Goal: Information Seeking & Learning: Learn about a topic

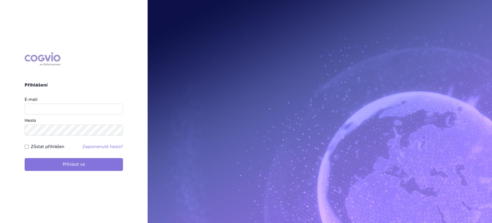
type input "lucie.sichtova@medochemie.com"
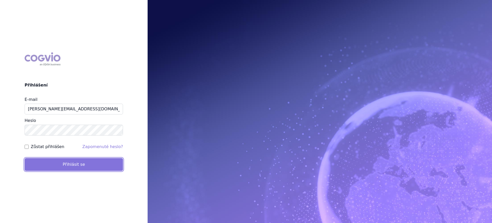
click at [58, 167] on button "Přihlásit se" at bounding box center [74, 164] width 98 height 13
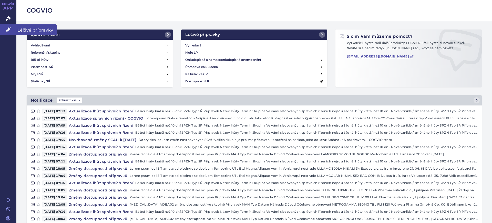
click at [5, 31] on link "Léčivé přípravky" at bounding box center [8, 29] width 16 height 11
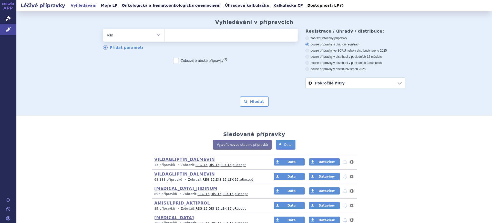
click at [129, 35] on select "Vše Přípravek/SUKL kód MAH VPOIS ATC/Aktivní látka Léková forma Síla" at bounding box center [134, 35] width 62 height 12
click at [128, 38] on select "Vše Přípravek/SUKL kód MAH VPOIS ATC/Aktivní látka Léková forma Síla" at bounding box center [134, 35] width 62 height 12
click at [132, 33] on select "Vše Přípravek/SUKL kód MAH VPOIS ATC/Aktivní látka Léková forma Síla" at bounding box center [134, 35] width 62 height 12
select select "filter-atc-group"
click at [103, 29] on select "Vše Přípravek/SUKL kód MAH VPOIS ATC/Aktivní látka Léková forma Síla" at bounding box center [134, 35] width 62 height 12
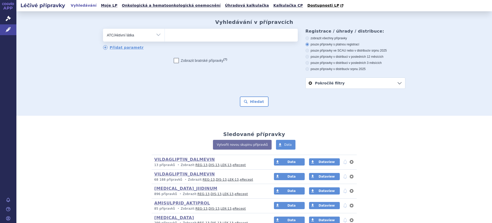
click at [188, 39] on ul at bounding box center [231, 34] width 133 height 11
click at [165, 39] on select at bounding box center [165, 34] width 0 height 13
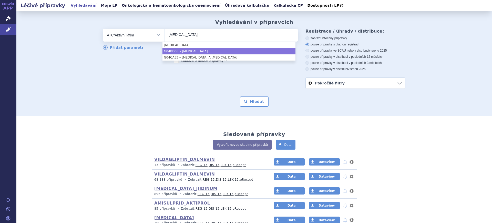
type input "solifenacin"
select select "G04BD08"
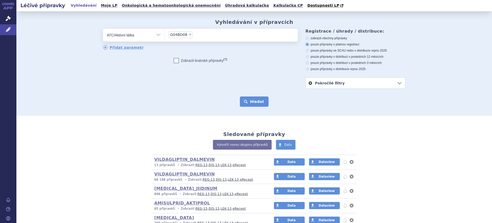
click at [249, 100] on button "Hledat" at bounding box center [254, 101] width 29 height 10
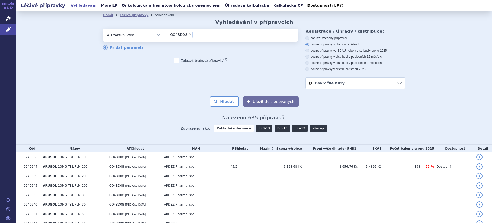
click at [275, 129] on link "DIS-13" at bounding box center [282, 128] width 15 height 7
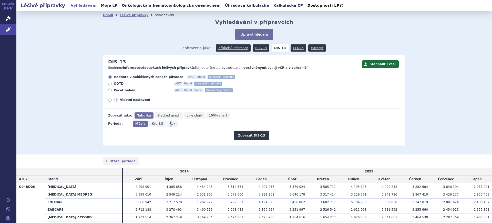
click at [167, 126] on icon "Rok" at bounding box center [172, 124] width 11 height 6
click at [170, 124] on span "Rok" at bounding box center [173, 124] width 6 height 4
click at [167, 124] on input "Rok" at bounding box center [168, 122] width 3 height 3
radio input "true"
click at [242, 137] on button "Zobrazit DIS-13" at bounding box center [251, 136] width 35 height 10
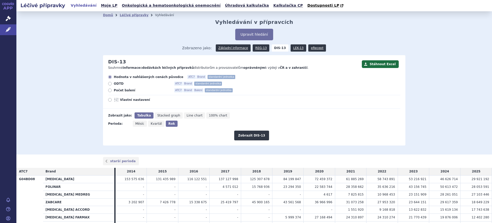
click at [126, 97] on div "Hodnota v nahlášených cenách původce ATC7 Brand standardní jednotka ODTD ATC7 B…" at bounding box center [251, 92] width 297 height 34
click at [125, 100] on span "Vlastní nastavení" at bounding box center [148, 100] width 56 height 4
click at [112, 100] on input "Vlastní nastavení" at bounding box center [110, 100] width 3 height 3
radio input "true"
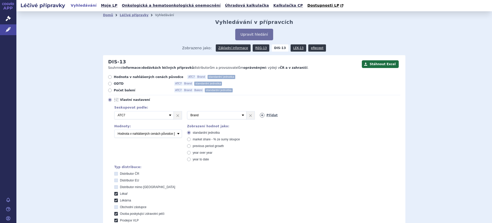
click at [261, 117] on icon at bounding box center [262, 115] width 5 height 5
select select "mah"
click at [260, 111] on select "Vyberte groupování ATC3 ATC5 ATC7 Brand Balení SÚKL kód MAH VPOIS Referenční sk…" at bounding box center [289, 115] width 59 height 8
click at [248, 184] on div "Distributor ČR Distributor EU Distributor mimo EU Lékař Lékárna Obchodní zástup…" at bounding box center [257, 217] width 286 height 91
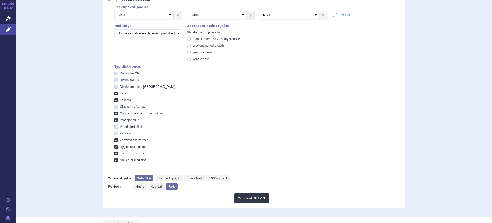
scroll to position [160, 0]
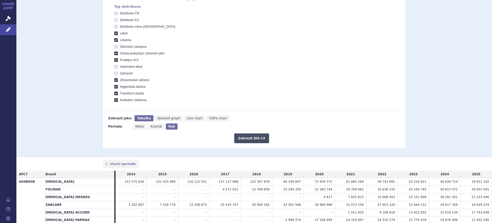
click at [255, 141] on button "Zobrazit DIS-13" at bounding box center [251, 138] width 35 height 10
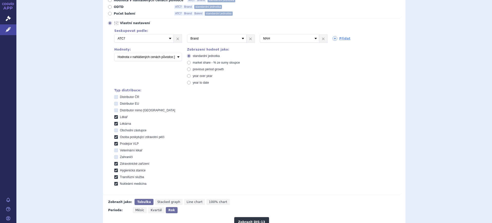
scroll to position [60, 0]
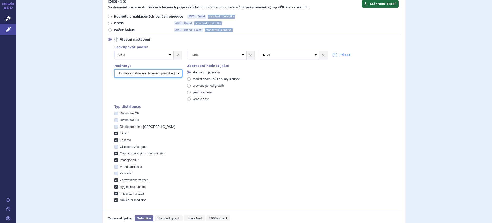
click at [152, 74] on select "Počet balení Hodnota v nahlášených cenách původce [DIS-13] Hodnota v maximálníc…" at bounding box center [148, 73] width 68 height 8
click at [114, 70] on select "Počet balení Hodnota v nahlášených cenách původce [DIS-13] Hodnota v maximálníc…" at bounding box center [148, 73] width 68 height 8
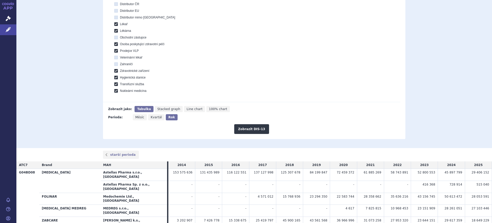
scroll to position [92, 0]
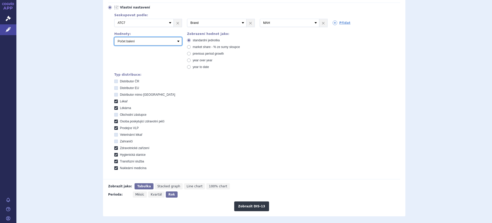
click at [145, 43] on select "Počet balení Hodnota v nahlášených cenách původce [DIS-13] Hodnota v maximálníc…" at bounding box center [148, 41] width 68 height 8
select select "disExFactoryPrice"
click at [114, 37] on select "Počet balení Hodnota v nahlášených cenách původce [DIS-13] Hodnota v maximálníc…" at bounding box center [148, 41] width 68 height 8
click at [203, 48] on span "market share - % ze sumy sloupce" at bounding box center [216, 47] width 47 height 4
click at [191, 48] on input "market share - % ze sumy sloupce" at bounding box center [189, 47] width 3 height 3
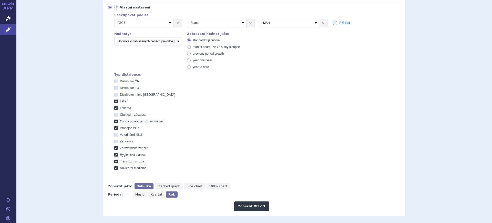
radio input "true"
click at [245, 203] on button "Zobrazit DIS-13" at bounding box center [251, 206] width 35 height 10
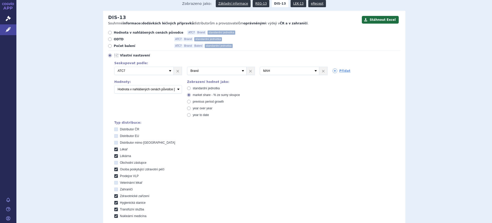
scroll to position [32, 0]
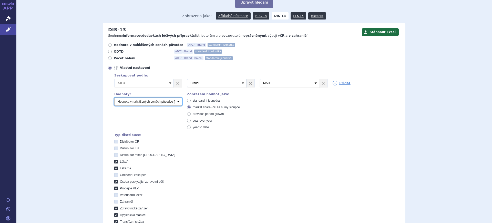
click at [122, 103] on select "Počet balení Hodnota v nahlášených cenách původce [DIS-13] Hodnota v maximálníc…" at bounding box center [148, 101] width 68 height 8
select select "packages"
click at [114, 98] on select "Počet balení Hodnota v nahlášených cenách původce [DIS-13] Hodnota v maximálníc…" at bounding box center [148, 101] width 68 height 8
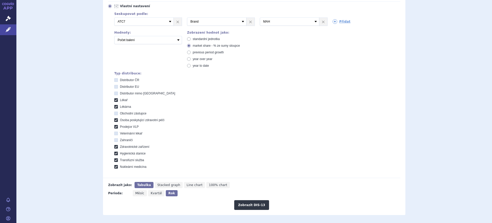
scroll to position [192, 0]
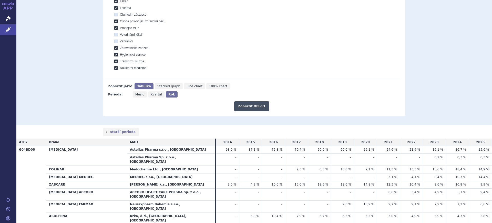
click at [242, 107] on button "Zobrazit DIS-13" at bounding box center [251, 106] width 35 height 10
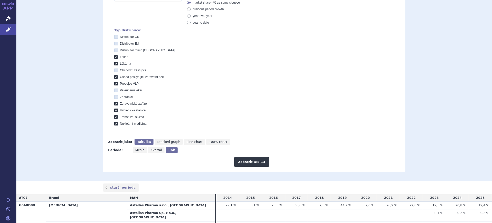
scroll to position [24, 0]
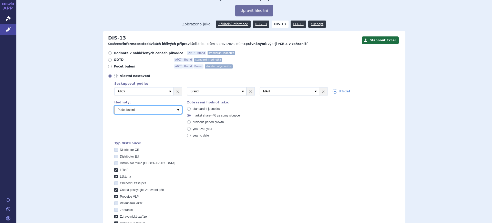
click at [150, 109] on select "Počet balení Hodnota v nahlášených cenách původce [DIS-13] Hodnota v maximálníc…" at bounding box center [148, 110] width 68 height 8
select select "dddPerPackage"
click at [114, 106] on select "Počet balení Hodnota v nahlášených cenách původce [DIS-13] Hodnota v maximálníc…" at bounding box center [148, 110] width 68 height 8
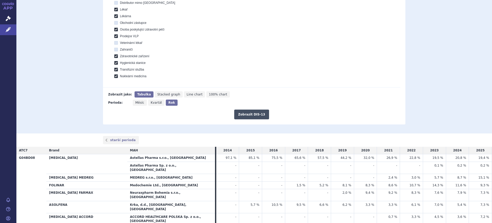
click at [254, 112] on button "Zobrazit DIS-13" at bounding box center [251, 115] width 35 height 10
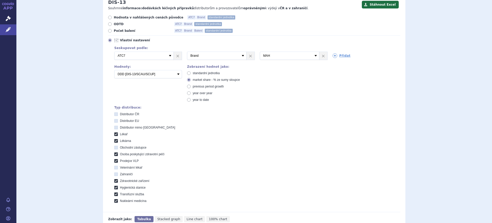
scroll to position [56, 0]
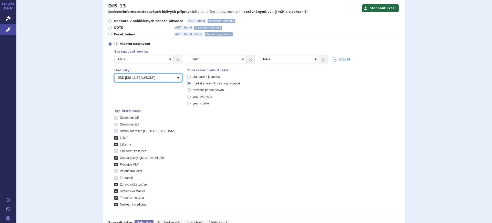
click at [124, 76] on select "Počet balení Hodnota v nahlášených cenách původce [DIS-13] Hodnota v maximálníc…" at bounding box center [148, 78] width 68 height 8
select select "scauUtddPerPackage1"
click at [114, 74] on select "Počet balení Hodnota v nahlášených cenách původce [DIS-13] Hodnota v maximálníc…" at bounding box center [148, 78] width 68 height 8
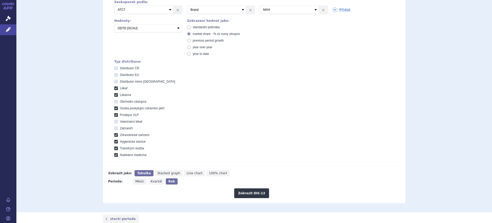
scroll to position [216, 0]
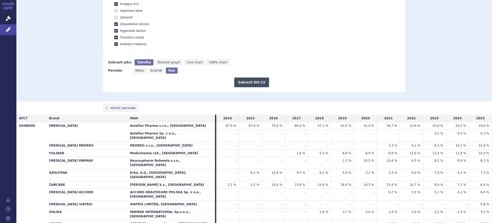
click at [248, 84] on button "Zobrazit DIS-13" at bounding box center [251, 82] width 35 height 10
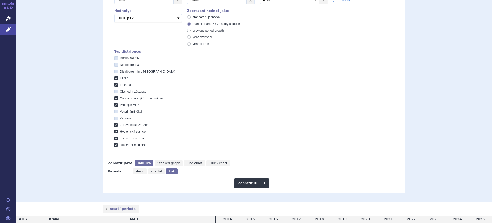
scroll to position [24, 0]
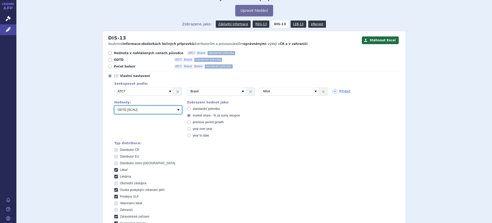
click at [145, 111] on select "Počet balení Hodnota v nahlášených cenách původce [DIS-13] Hodnota v maximálníc…" at bounding box center [148, 110] width 68 height 8
select select "dddPerPackage"
click at [114, 106] on select "Počet balení Hodnota v nahlášených cenách původce [DIS-13] Hodnota v maximálníc…" at bounding box center [148, 110] width 68 height 8
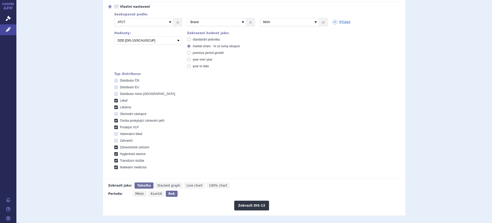
scroll to position [184, 0]
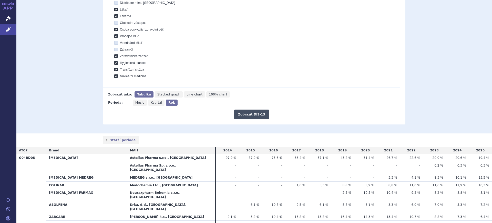
click at [249, 115] on button "Zobrazit DIS-13" at bounding box center [251, 115] width 35 height 10
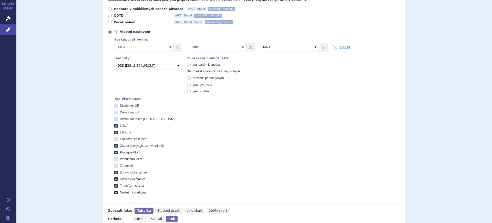
scroll to position [64, 0]
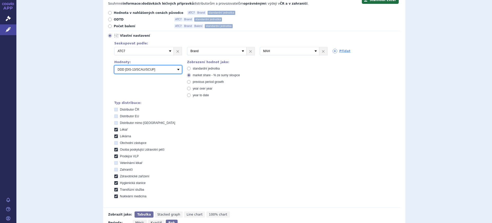
click at [151, 71] on select "Počet balení Hodnota v nahlášených cenách původce [DIS-13] Hodnota v maximálníc…" at bounding box center [148, 69] width 68 height 8
select select "packages"
click at [114, 66] on select "Počet balení Hodnota v nahlášených cenách původce [DIS-13] Hodnota v maximálníc…" at bounding box center [148, 69] width 68 height 8
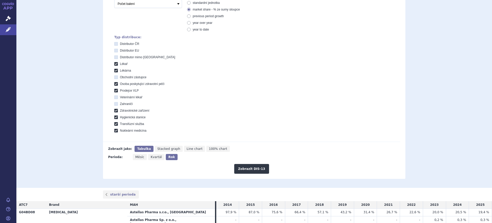
scroll to position [160, 0]
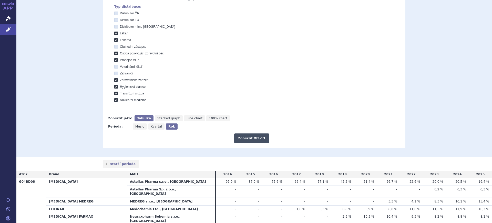
click at [246, 136] on button "Zobrazit DIS-13" at bounding box center [251, 138] width 35 height 10
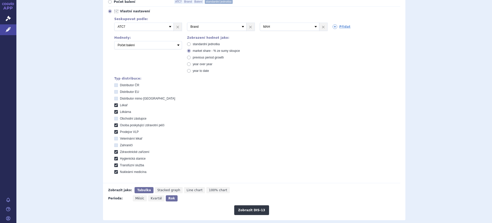
scroll to position [88, 0]
click at [204, 42] on div "Zobrazení hodnot jako: standardní jednotka market share - % ze sumy sloupce pre…" at bounding box center [218, 55] width 73 height 39
click at [204, 44] on span "standardní jednotka" at bounding box center [206, 45] width 27 height 4
click at [191, 44] on input "standardní jednotka" at bounding box center [189, 45] width 3 height 3
radio input "true"
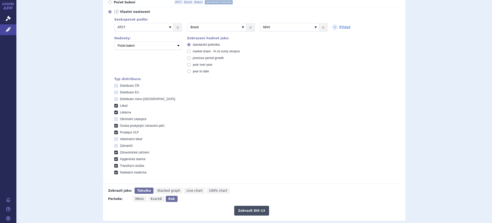
click at [242, 210] on button "Zobrazit DIS-13" at bounding box center [251, 211] width 35 height 10
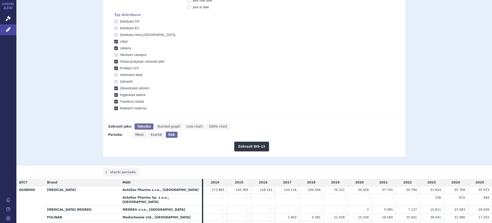
scroll to position [24, 0]
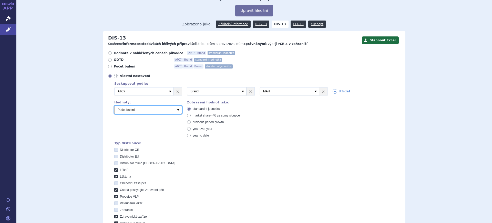
click at [125, 112] on select "Počet balení Hodnota v nahlášených cenách původce [DIS-13] Hodnota v maximálníc…" at bounding box center [148, 110] width 68 height 8
select select "dddPerPackage"
click at [114, 106] on select "Počet balení Hodnota v nahlášených cenách původce [DIS-13] Hodnota v maximálníc…" at bounding box center [148, 110] width 68 height 8
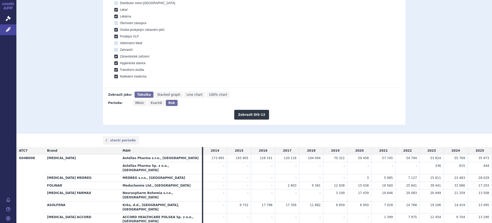
scroll to position [184, 0]
click at [253, 116] on button "Zobrazit DIS-13" at bounding box center [251, 115] width 35 height 10
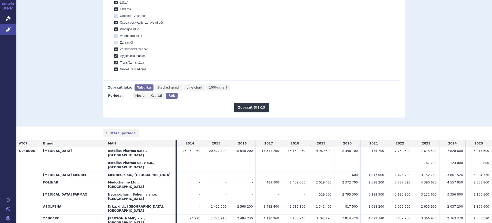
scroll to position [120, 0]
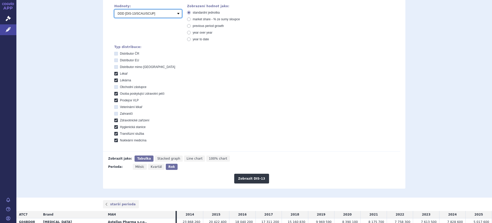
click at [156, 15] on select "Počet balení Hodnota v nahlášených cenách původce [DIS-13] Hodnota v maximálníc…" at bounding box center [148, 13] width 68 height 8
select select "packages"
click at [114, 10] on select "Počet balení Hodnota v nahlášených cenách původce [DIS-13] Hodnota v maximálníc…" at bounding box center [148, 13] width 68 height 8
click at [252, 180] on button "Zobrazit DIS-13" at bounding box center [251, 179] width 35 height 10
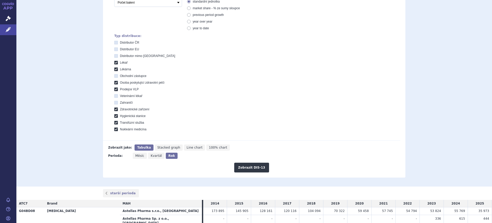
scroll to position [120, 0]
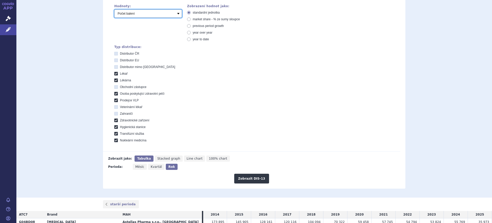
click at [159, 15] on select "Počet balení Hodnota v nahlášených cenách původce [DIS-13] Hodnota v maximálníc…" at bounding box center [148, 13] width 68 height 8
select select "dddPerPackage"
click at [114, 10] on select "Počet balení Hodnota v nahlášených cenách původce [DIS-13] Hodnota v maximálníc…" at bounding box center [148, 13] width 68 height 8
click at [248, 181] on button "Zobrazit DIS-13" at bounding box center [251, 179] width 35 height 10
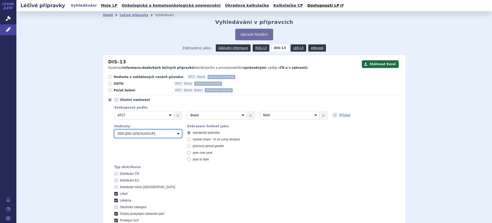
click at [127, 133] on select "Počet balení Hodnota v nahlášených cenách původce [DIS-13] Hodnota v maximálníc…" at bounding box center [148, 134] width 68 height 8
click at [237, 182] on label "Distributor EU" at bounding box center [257, 180] width 286 height 4
click at [118, 182] on EU "Distributor EU" at bounding box center [116, 180] width 3 height 3
checkbox EU "true"
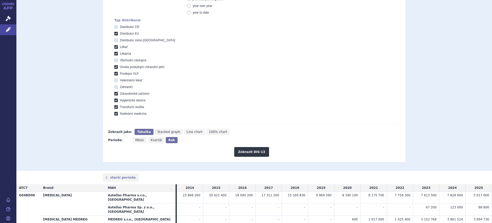
scroll to position [160, 0]
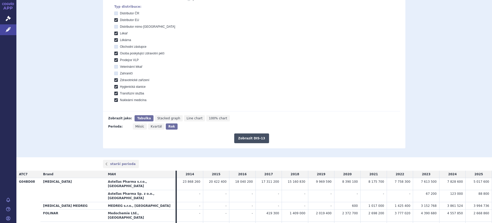
click at [247, 137] on button "Zobrazit DIS-13" at bounding box center [251, 138] width 35 height 10
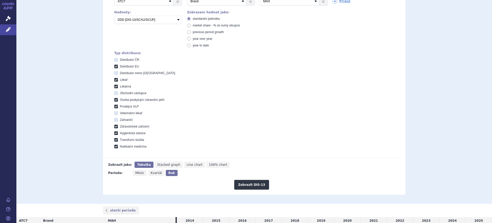
scroll to position [56, 0]
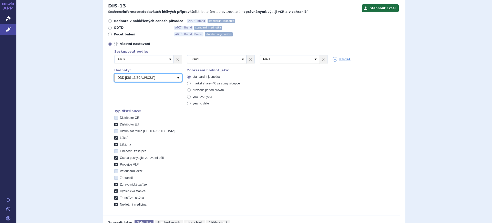
click at [172, 76] on select "Počet balení Hodnota v nahlášených cenách původce [DIS-13] Hodnota v maximálníc…" at bounding box center [148, 78] width 68 height 8
select select "scauUtddPerPackage1"
click at [114, 74] on select "Počet balení Hodnota v nahlášených cenách původce [DIS-13] Hodnota v maximálníc…" at bounding box center [148, 78] width 68 height 8
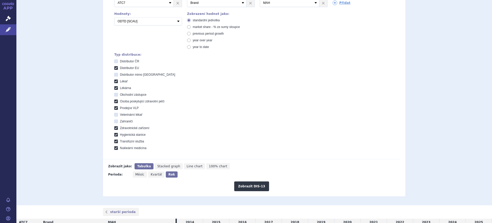
scroll to position [216, 0]
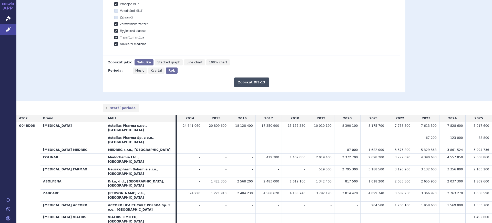
click at [245, 84] on button "Zobrazit DIS-13" at bounding box center [251, 82] width 35 height 10
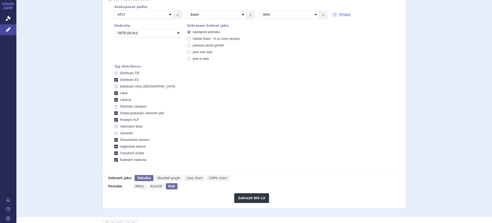
scroll to position [56, 0]
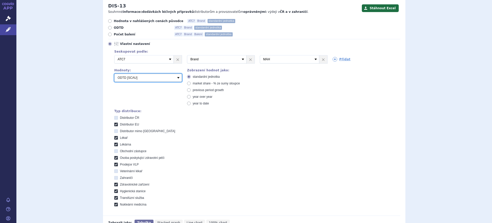
click at [162, 78] on select "Počet balení Hodnota v nahlášených cenách původce [DIS-13] Hodnota v maximálníc…" at bounding box center [148, 78] width 68 height 8
select select "packages"
click at [114, 74] on select "Počet balení Hodnota v nahlášených cenách původce [DIS-13] Hodnota v maximálníc…" at bounding box center [148, 78] width 68 height 8
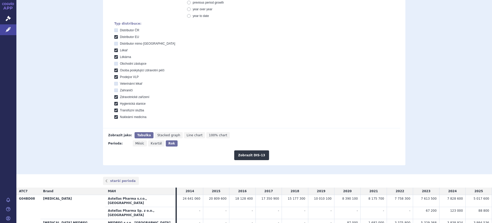
scroll to position [184, 0]
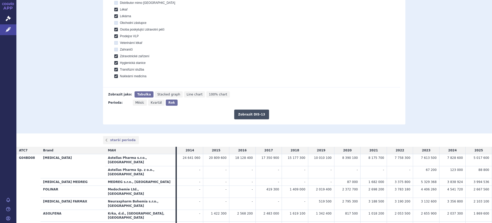
click at [240, 116] on button "Zobrazit DIS-13" at bounding box center [251, 115] width 35 height 10
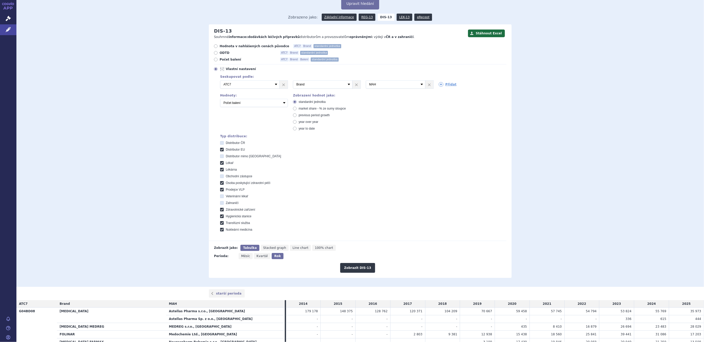
scroll to position [191, 0]
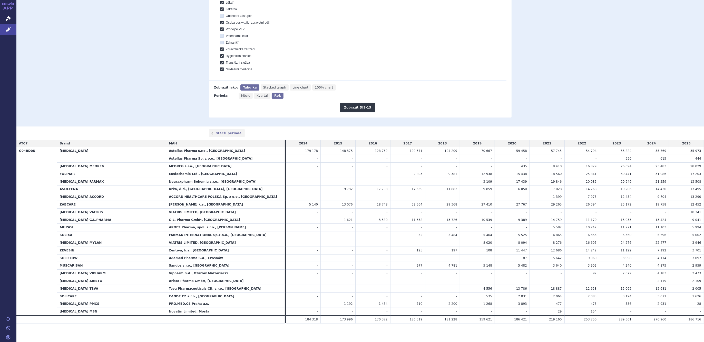
drag, startPoint x: 650, startPoint y: 174, endPoint x: 669, endPoint y: 173, distance: 19.8
click at [492, 173] on tr "FOLINAR Medochemie Ltd., [GEOGRAPHIC_DATA] - - - 2 803 9 381 12 938" at bounding box center [359, 174] width 687 height 8
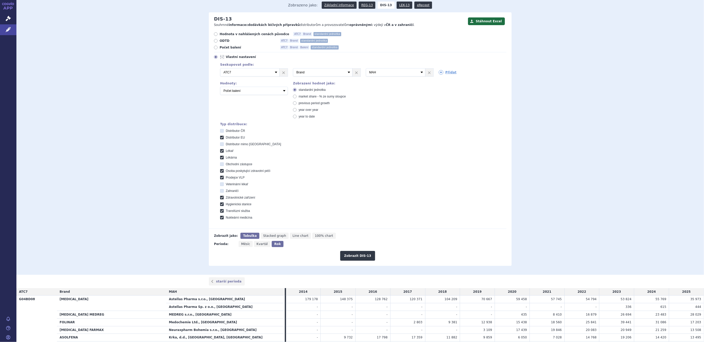
scroll to position [31, 0]
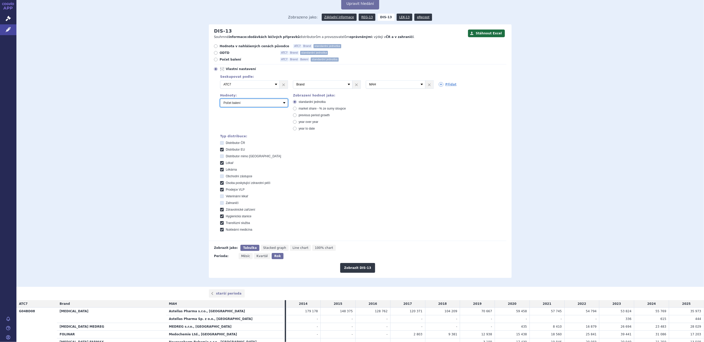
click at [249, 105] on select "Počet balení Hodnota v nahlášených cenách původce [DIS-13] Hodnota v maximálníc…" at bounding box center [254, 103] width 68 height 8
select select "dddPerPackage"
click at [220, 99] on select "Počet balení Hodnota v nahlášených cenách původce [DIS-13] Hodnota v maximálníc…" at bounding box center [254, 103] width 68 height 8
click at [362, 223] on button "Zobrazit DIS-13" at bounding box center [357, 268] width 35 height 10
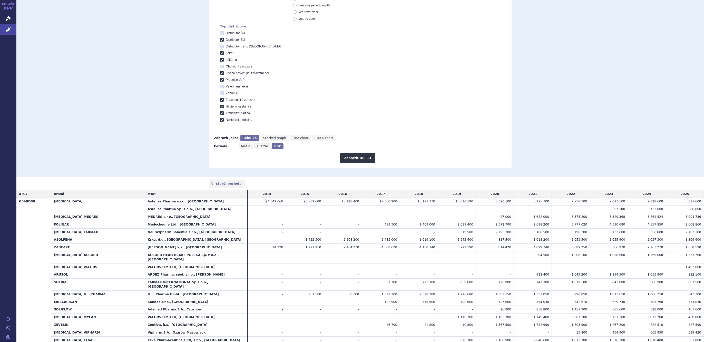
scroll to position [159, 0]
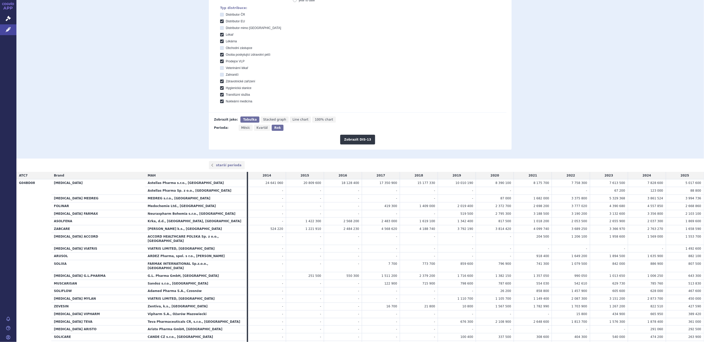
drag, startPoint x: 652, startPoint y: 205, endPoint x: 599, endPoint y: 202, distance: 52.4
click at [600, 202] on tr "FOLINAR Medochemie Ltd., [GEOGRAPHIC_DATA] - - - 419 300 1 409 000 2 019 400" at bounding box center [359, 206] width 687 height 8
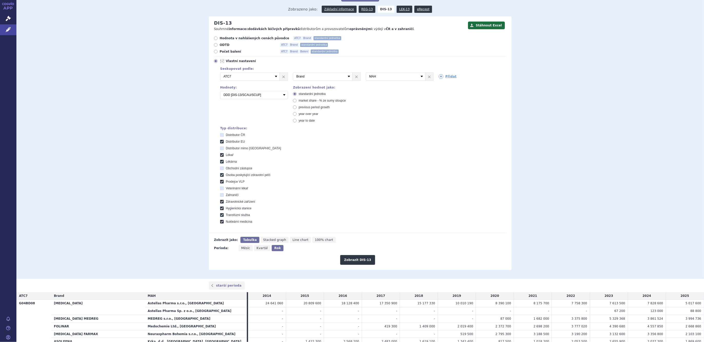
scroll to position [0, 0]
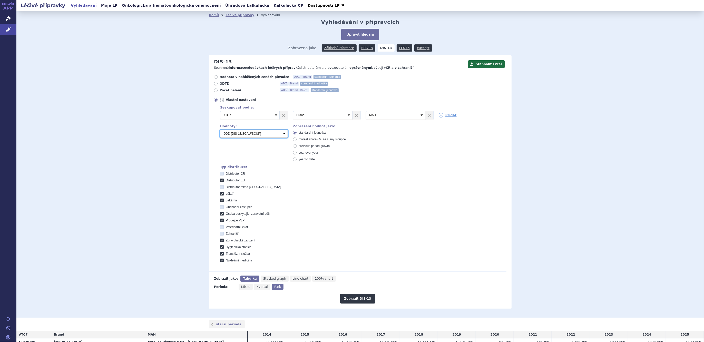
click at [241, 135] on select "Počet balení Hodnota v nahlášených cenách původce [DIS-13] Hodnota v maximálníc…" at bounding box center [254, 134] width 68 height 8
select select "scauUtddPerPackage1"
click at [220, 130] on select "Počet balení Hodnota v nahlášených cenách původce [DIS-13] Hodnota v maximálníc…" at bounding box center [254, 134] width 68 height 8
click at [353, 297] on button "Zobrazit DIS-13" at bounding box center [357, 299] width 35 height 10
click at [231, 78] on span "Hodnota v nahlášených cenách původce" at bounding box center [255, 77] width 70 height 4
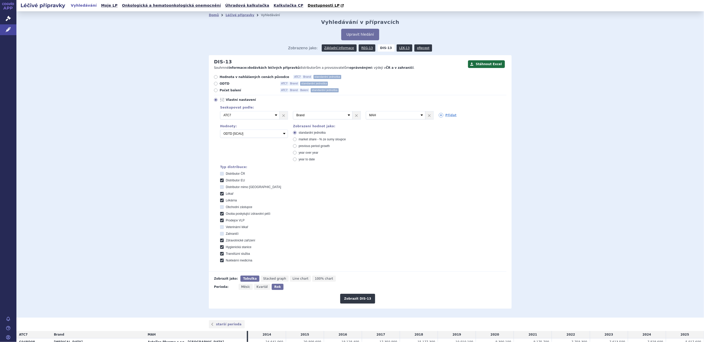
click at [218, 78] on input "Hodnota v nahlášených cenách původce ATC7 Brand standardní jednotka" at bounding box center [215, 77] width 3 height 3
radio input "true"
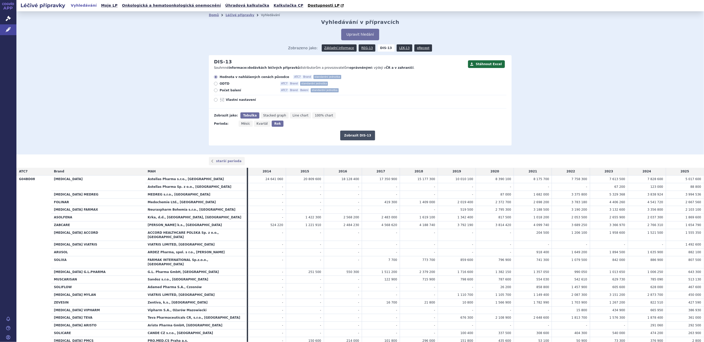
click at [354, 136] on button "Zobrazit DIS-13" at bounding box center [357, 136] width 35 height 10
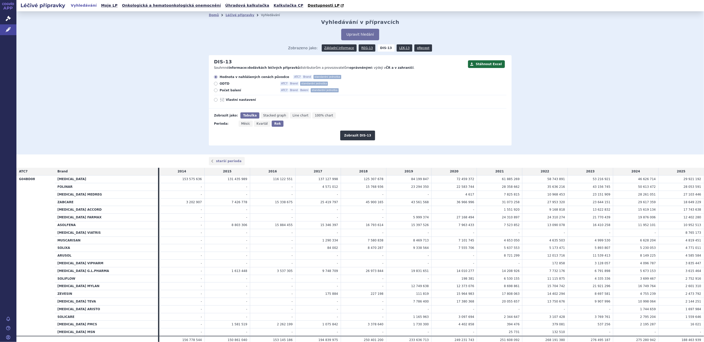
click at [238, 98] on span "Vlastní nastavení" at bounding box center [254, 100] width 56 height 4
click at [218, 99] on input "Vlastní nastavení" at bounding box center [215, 100] width 3 height 3
radio input "true"
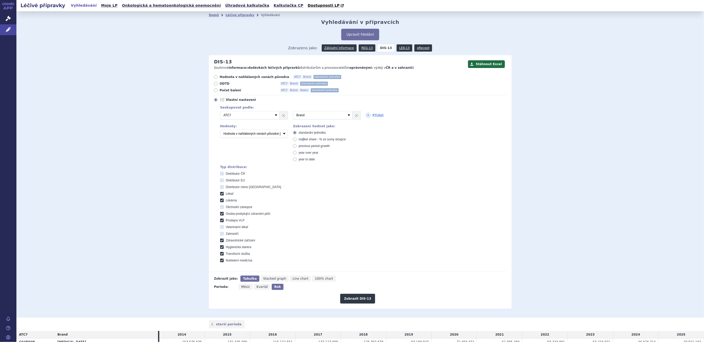
click at [301, 138] on span "market share - % ze sumy sloupce" at bounding box center [322, 139] width 47 height 4
click at [311, 138] on span "market share - % ze sumy sloupce" at bounding box center [322, 139] width 47 height 4
click at [297, 138] on input "market share - % ze sumy sloupce" at bounding box center [294, 139] width 3 height 3
radio input "true"
click at [355, 300] on button "Zobrazit DIS-13" at bounding box center [357, 299] width 35 height 10
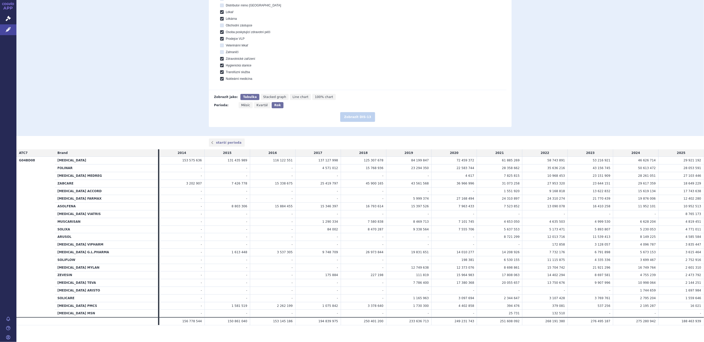
scroll to position [184, 0]
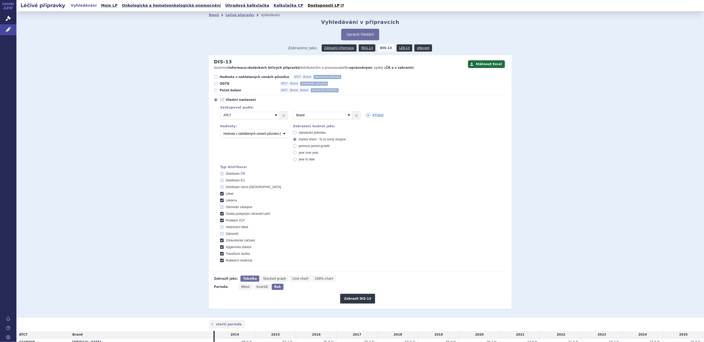
scroll to position [160, 0]
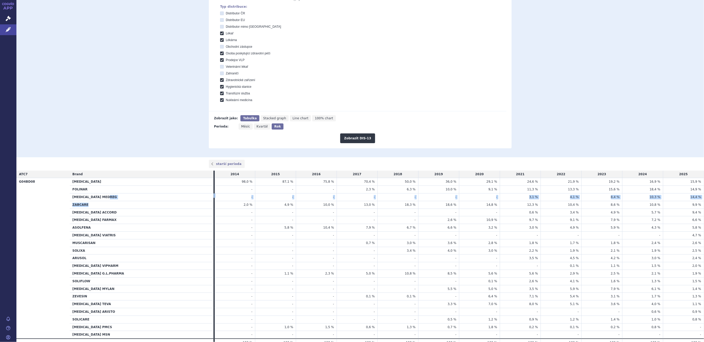
drag, startPoint x: 199, startPoint y: 201, endPoint x: 160, endPoint y: 192, distance: 39.6
click at [196, 200] on tbody "G04BD08 [MEDICAL_DATA] 98,0 % 87,1 % 75,8 % 70,4 % 50,0 % FOLINAR" at bounding box center [359, 258] width 687 height 161
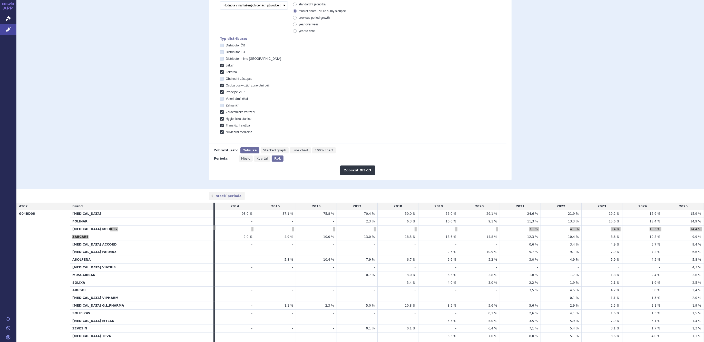
scroll to position [32, 0]
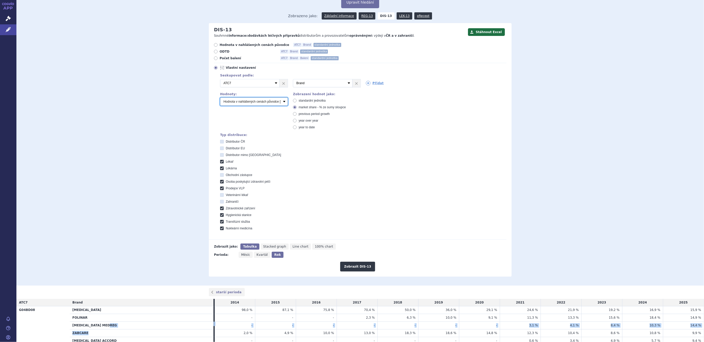
click at [253, 98] on select "Počet balení Hodnota v nahlášených cenách původce [DIS-13] Hodnota v maximálníc…" at bounding box center [254, 101] width 68 height 8
select select "dddPerPackage"
click at [220, 98] on select "Počet balení Hodnota v nahlášených cenách původce [DIS-13] Hodnota v maximálníc…" at bounding box center [254, 101] width 68 height 8
click at [350, 264] on button "Zobrazit DIS-13" at bounding box center [357, 267] width 35 height 10
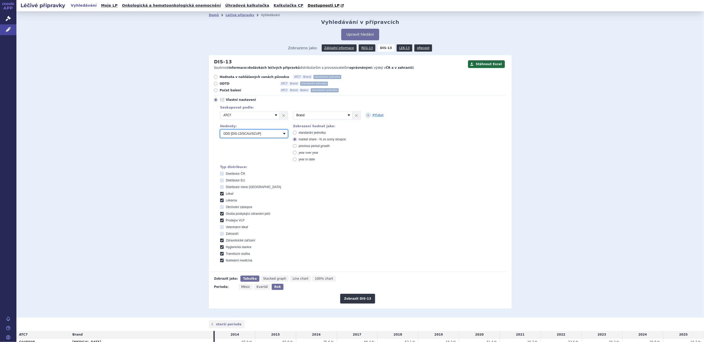
click at [238, 131] on select "Počet balení Hodnota v nahlášených cenách původce [DIS-13] Hodnota v maximálníc…" at bounding box center [254, 134] width 68 height 8
select select "scauUtddPerPackage1"
click at [220, 130] on select "Počet balení Hodnota v nahlášených cenách původce [DIS-13] Hodnota v maximálníc…" at bounding box center [254, 134] width 68 height 8
click at [356, 296] on button "Zobrazit DIS-13" at bounding box center [357, 299] width 35 height 10
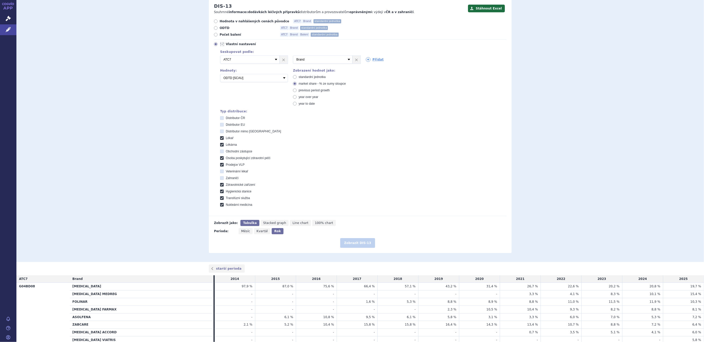
scroll to position [118, 0]
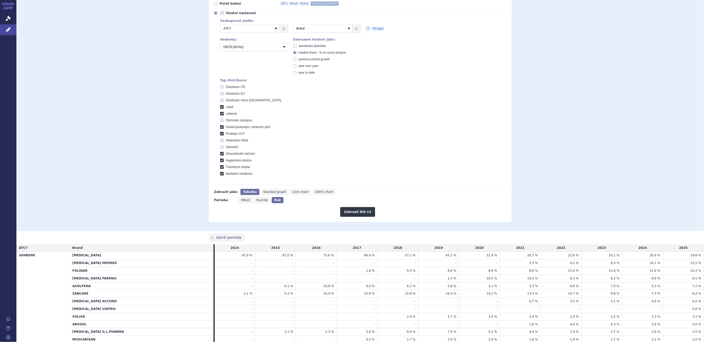
scroll to position [55, 0]
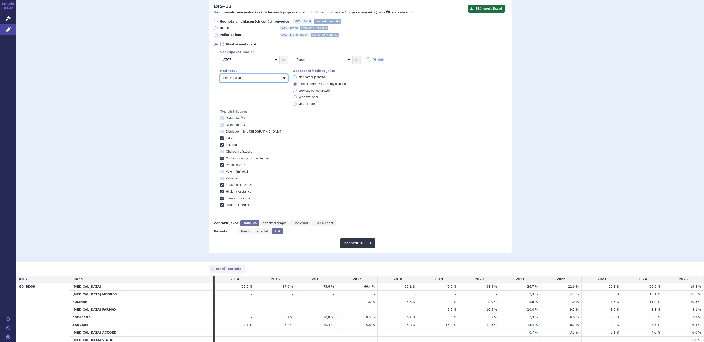
click at [260, 77] on select "Počet balení Hodnota v nahlášených cenách původce [DIS-13] Hodnota v maximálníc…" at bounding box center [254, 78] width 68 height 8
select select "packages"
click at [220, 74] on select "Počet balení Hodnota v nahlášených cenách původce [DIS-13] Hodnota v maximálníc…" at bounding box center [254, 78] width 68 height 8
click at [345, 241] on button "Zobrazit DIS-13" at bounding box center [357, 243] width 35 height 10
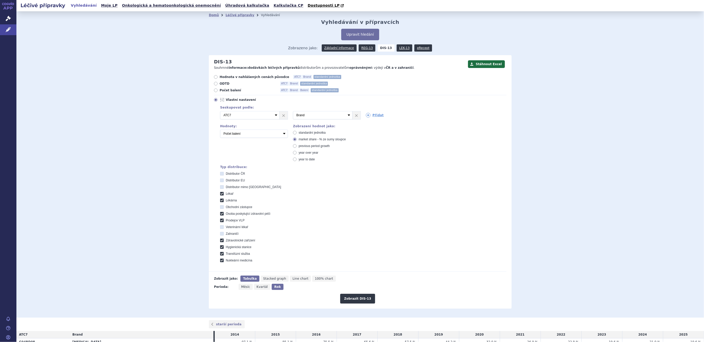
click at [253, 140] on div "Seskupovat podle: 2 Vyberte groupování ATC3 ATC5 ATC7 Brand Balení SÚKL kód MAH…" at bounding box center [360, 183] width 292 height 158
click at [253, 136] on select "Počet balení Hodnota v nahlášených cenách původce [DIS-13] Hodnota v maximálníc…" at bounding box center [254, 134] width 68 height 8
select select "disExFactoryPrice"
click at [220, 130] on select "Počet balení Hodnota v nahlášených cenách původce [DIS-13] Hodnota v maximálníc…" at bounding box center [254, 134] width 68 height 8
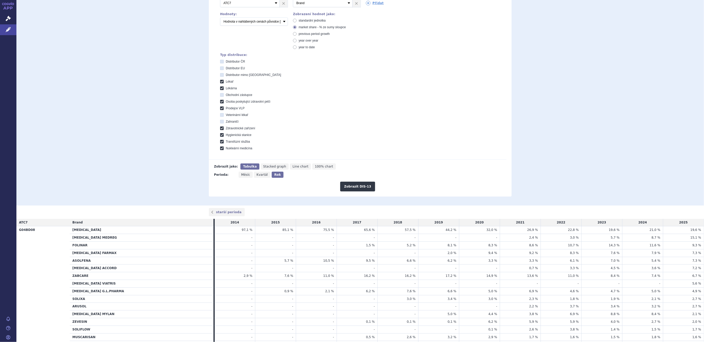
scroll to position [64, 0]
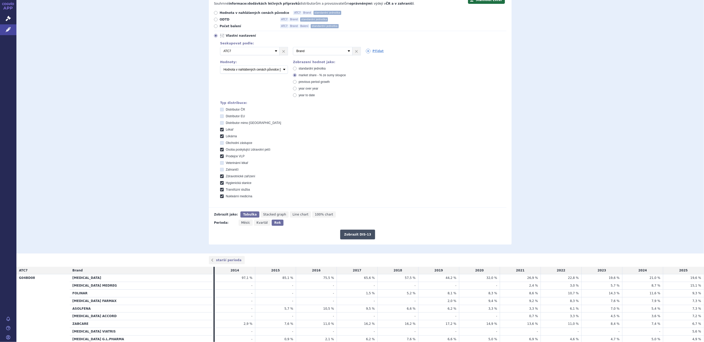
click at [352, 234] on button "Zobrazit DIS-13" at bounding box center [357, 235] width 35 height 10
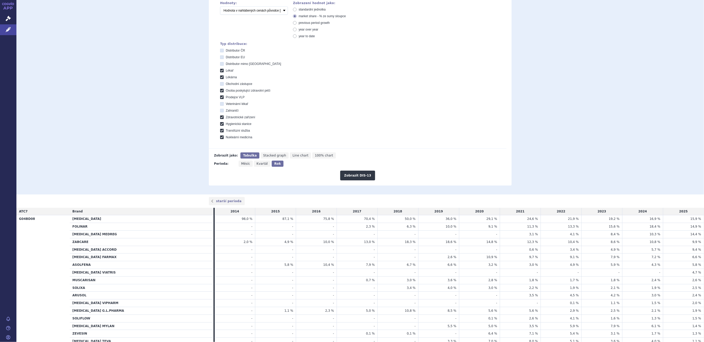
scroll to position [55, 0]
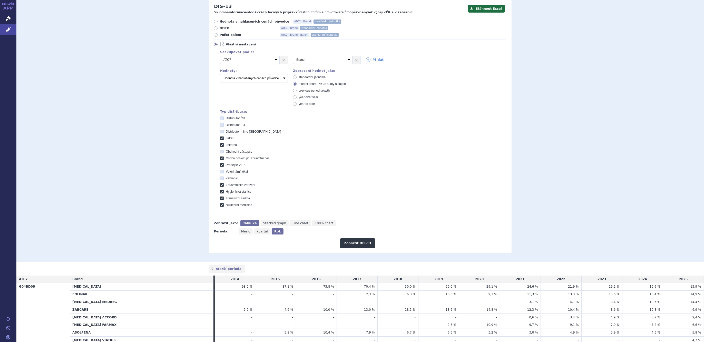
click at [305, 77] on span "standardní jednotka" at bounding box center [312, 77] width 27 height 4
click at [297, 77] on input "standardní jednotka" at bounding box center [294, 77] width 3 height 3
radio input "true"
click at [364, 242] on button "Zobrazit DIS-13" at bounding box center [357, 243] width 35 height 10
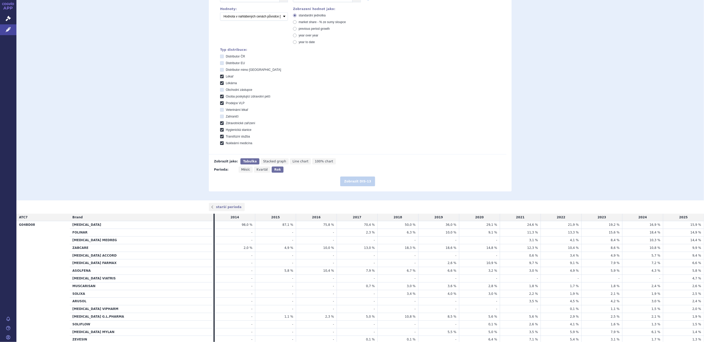
scroll to position [184, 0]
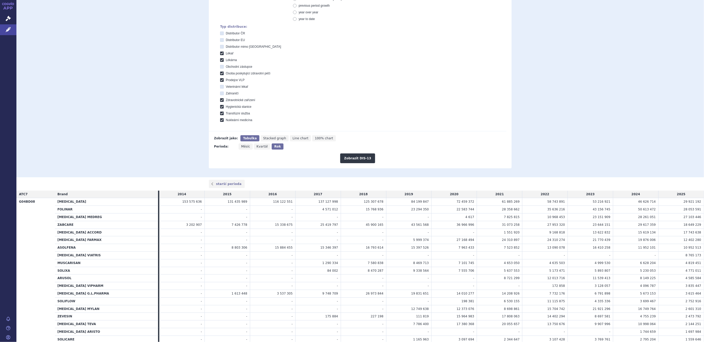
scroll to position [87, 0]
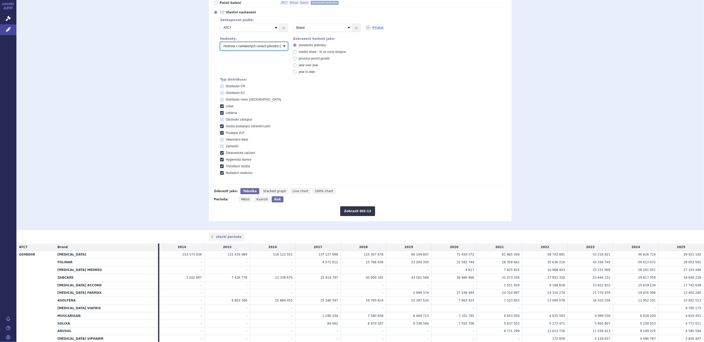
click at [229, 49] on select "Počet balení Hodnota v nahlášených cenách původce [DIS-13] Hodnota v maximálníc…" at bounding box center [254, 46] width 68 height 8
select select "packages"
click at [220, 42] on select "Počet balení Hodnota v nahlášených cenách původce [DIS-13] Hodnota v maximálníc…" at bounding box center [254, 46] width 68 height 8
click at [354, 212] on button "Zobrazit DIS-13" at bounding box center [357, 211] width 35 height 10
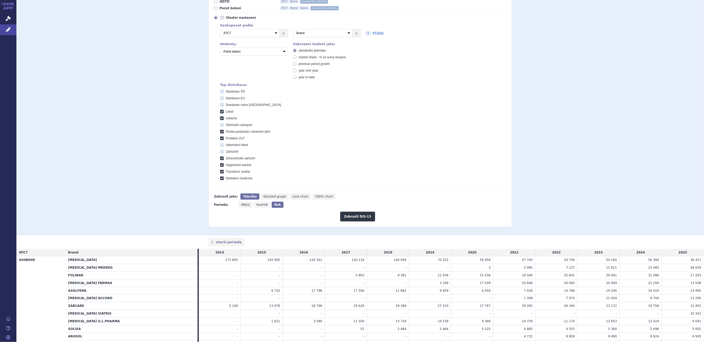
scroll to position [23, 0]
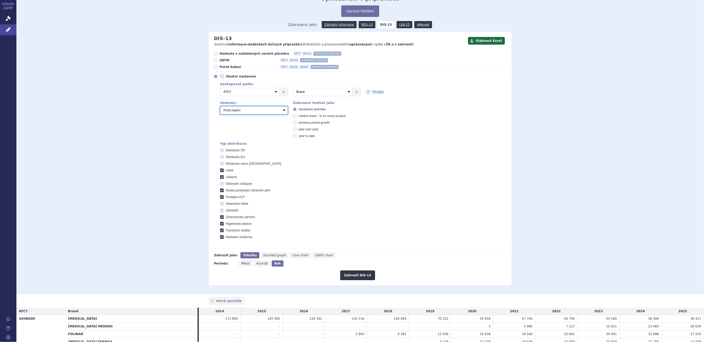
click at [232, 111] on select "Počet balení Hodnota v nahlášených cenách původce [DIS-13] Hodnota v maximálníc…" at bounding box center [254, 110] width 68 height 8
click at [220, 106] on select "Počet balení Hodnota v nahlášených cenách původce [DIS-13] Hodnota v maximálníc…" at bounding box center [254, 110] width 68 height 8
click at [262, 111] on select "Počet balení Hodnota v nahlášených cenách původce [DIS-13] Hodnota v maximálníc…" at bounding box center [254, 110] width 68 height 8
select select "dddPerPackage"
click at [220, 106] on select "Počet balení Hodnota v nahlášených cenách původce [DIS-13] Hodnota v maximálníc…" at bounding box center [254, 110] width 68 height 8
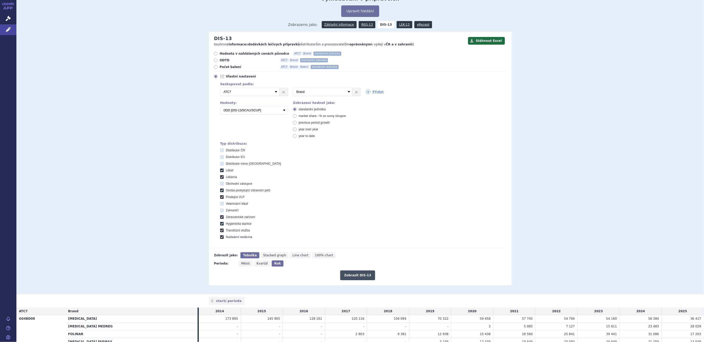
click at [344, 272] on button "Zobrazit DIS-13" at bounding box center [357, 275] width 35 height 10
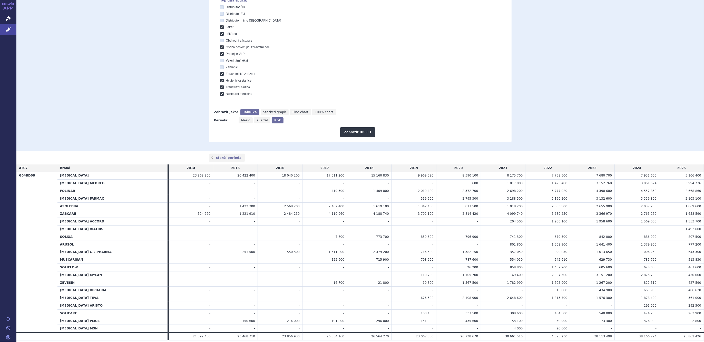
scroll to position [184, 0]
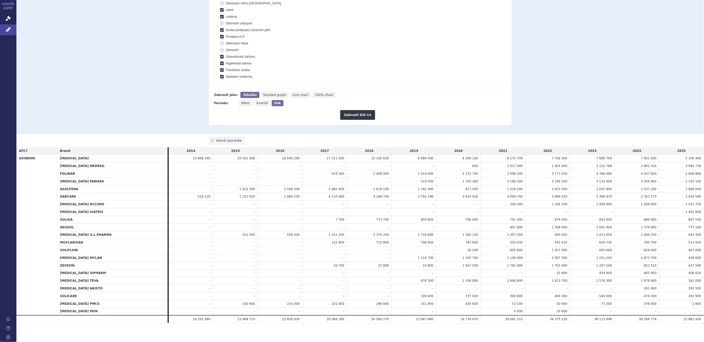
drag, startPoint x: 266, startPoint y: 121, endPoint x: 234, endPoint y: 128, distance: 33.0
click at [259, 45] on div "Distributor ČR Distributor EU Distributor mimo EU [GEOGRAPHIC_DATA] Lékárna Obc…" at bounding box center [363, 33] width 286 height 91
